Goal: Navigation & Orientation: Find specific page/section

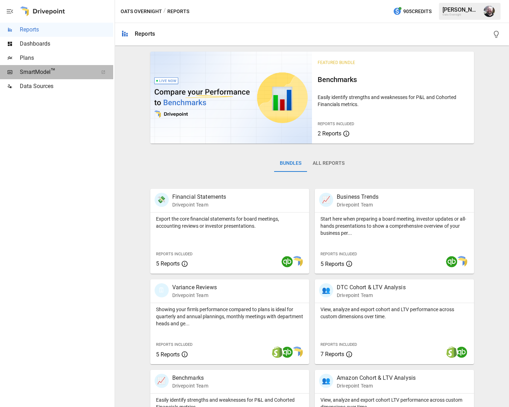
click at [47, 74] on span "SmartModel ™" at bounding box center [57, 72] width 74 height 8
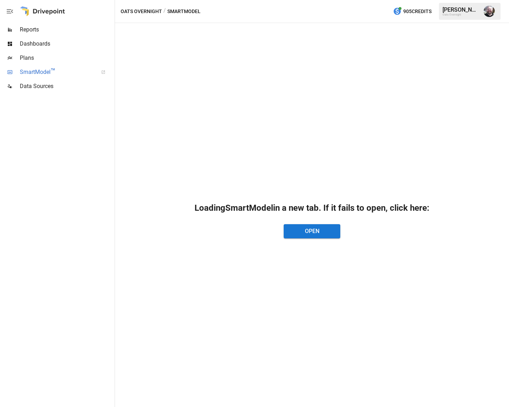
click at [40, 73] on span "SmartModel ™" at bounding box center [57, 72] width 74 height 8
click at [30, 29] on span "Reports" at bounding box center [66, 29] width 93 height 8
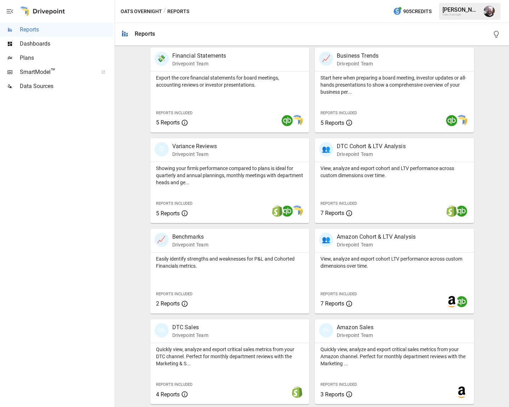
scroll to position [139, 0]
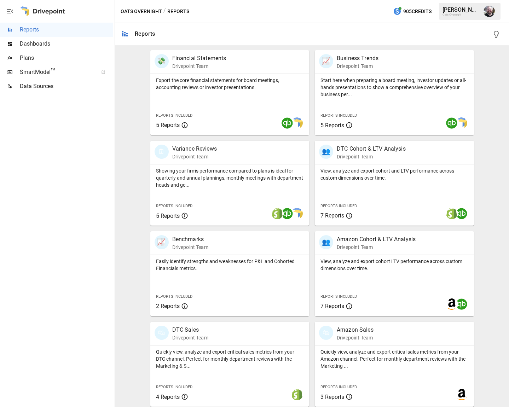
click at [41, 44] on span "Dashboards" at bounding box center [66, 44] width 93 height 8
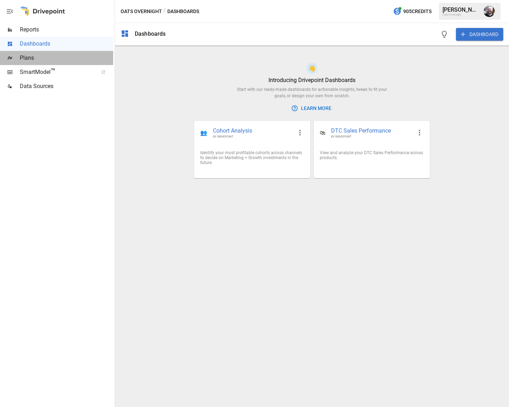
click at [30, 62] on span "Plans" at bounding box center [66, 58] width 93 height 8
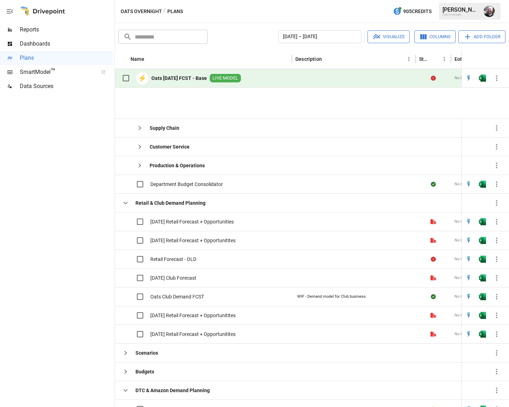
scroll to position [279, 0]
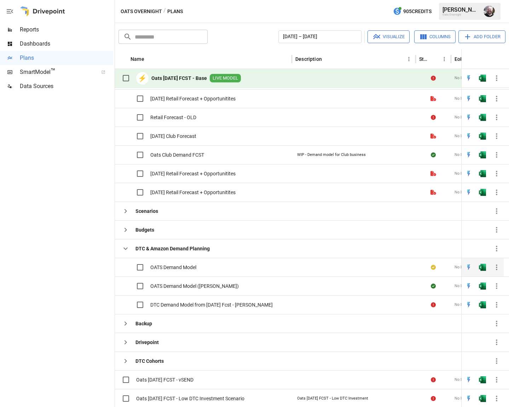
click at [172, 267] on span "OATS Demand Model" at bounding box center [173, 267] width 46 height 7
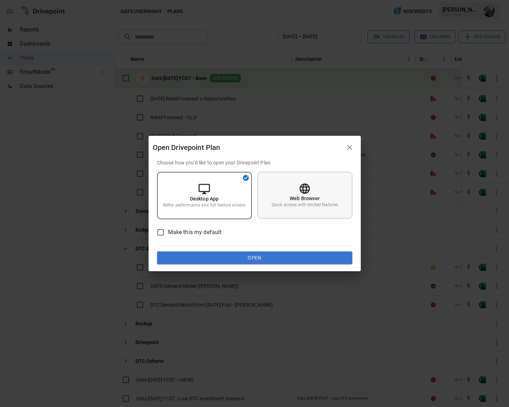
click at [304, 197] on p "Web Browser" at bounding box center [305, 198] width 30 height 7
click at [240, 260] on button "Open" at bounding box center [254, 258] width 195 height 13
